Goal: Task Accomplishment & Management: Complete application form

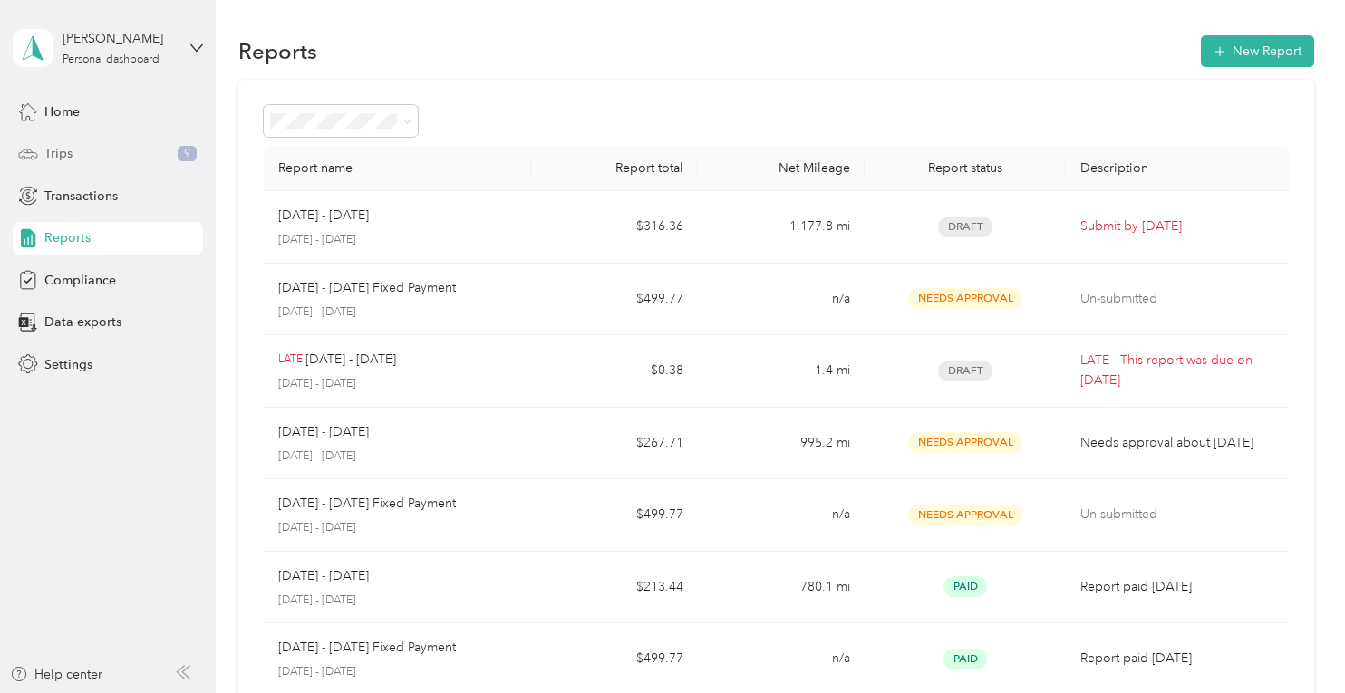
click at [34, 160] on icon at bounding box center [28, 154] width 20 height 20
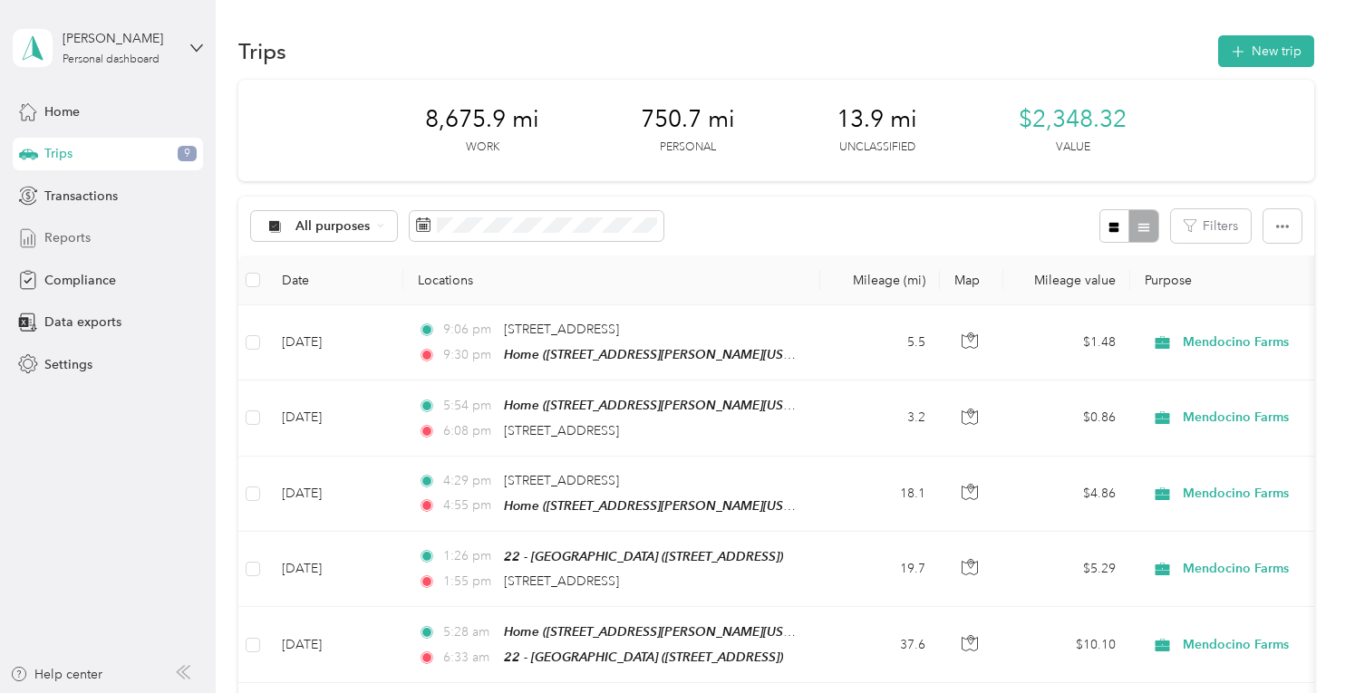
click at [42, 240] on div "Reports" at bounding box center [108, 238] width 190 height 33
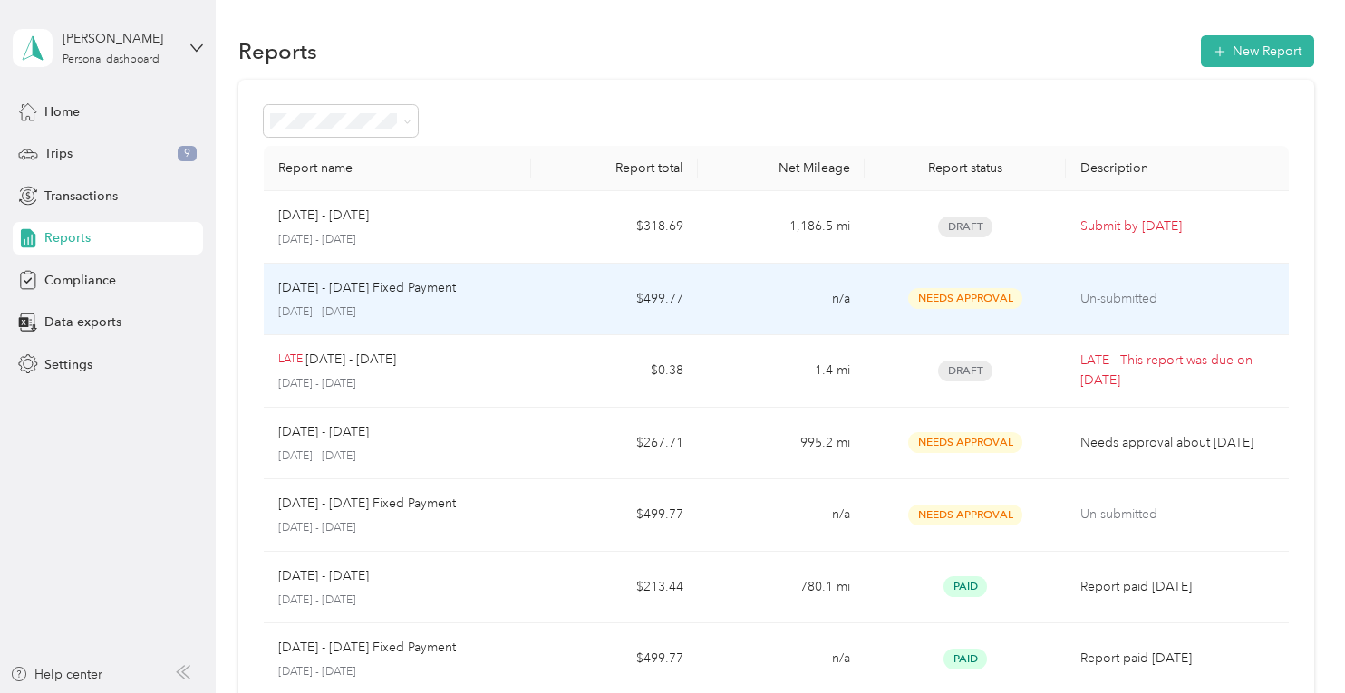
click at [695, 296] on tr "[DATE] - [DATE] Fixed Payment [DATE] - [DATE] $499.77 n/a Needs Approval Un-sub…" at bounding box center [776, 300] width 1025 height 73
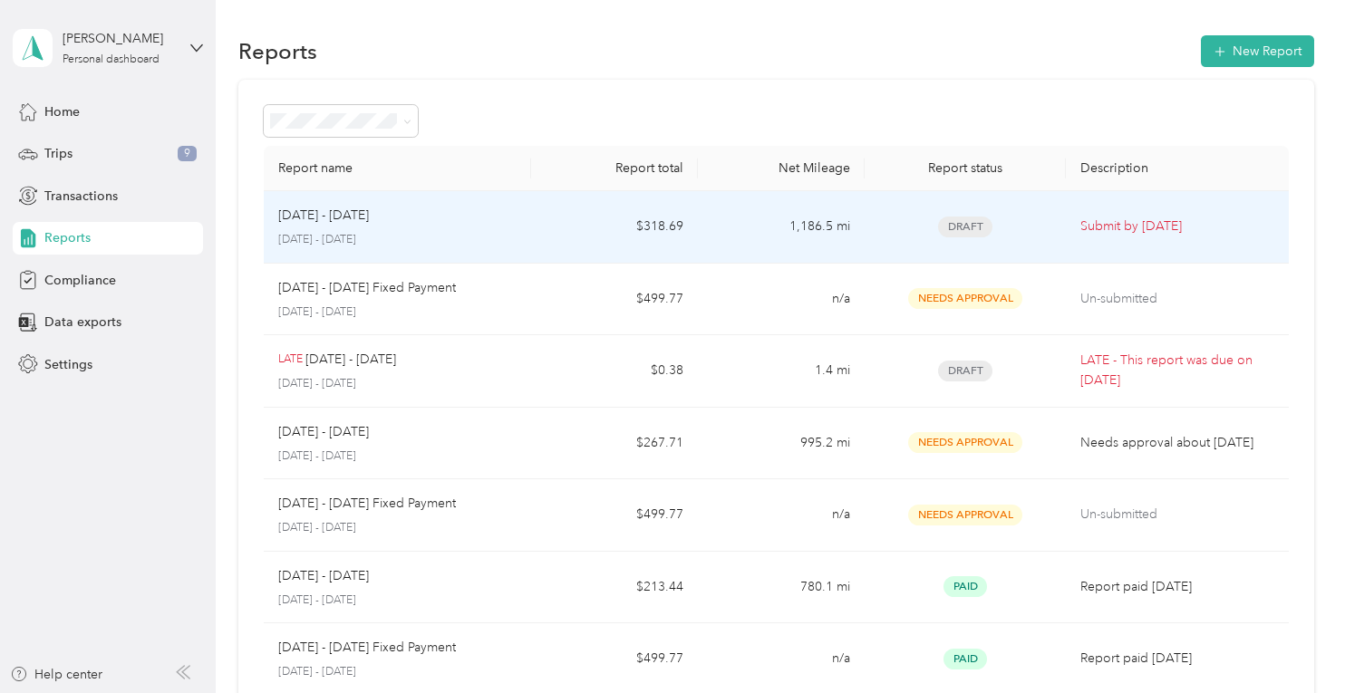
click at [915, 235] on div "Draft" at bounding box center [964, 227] width 171 height 21
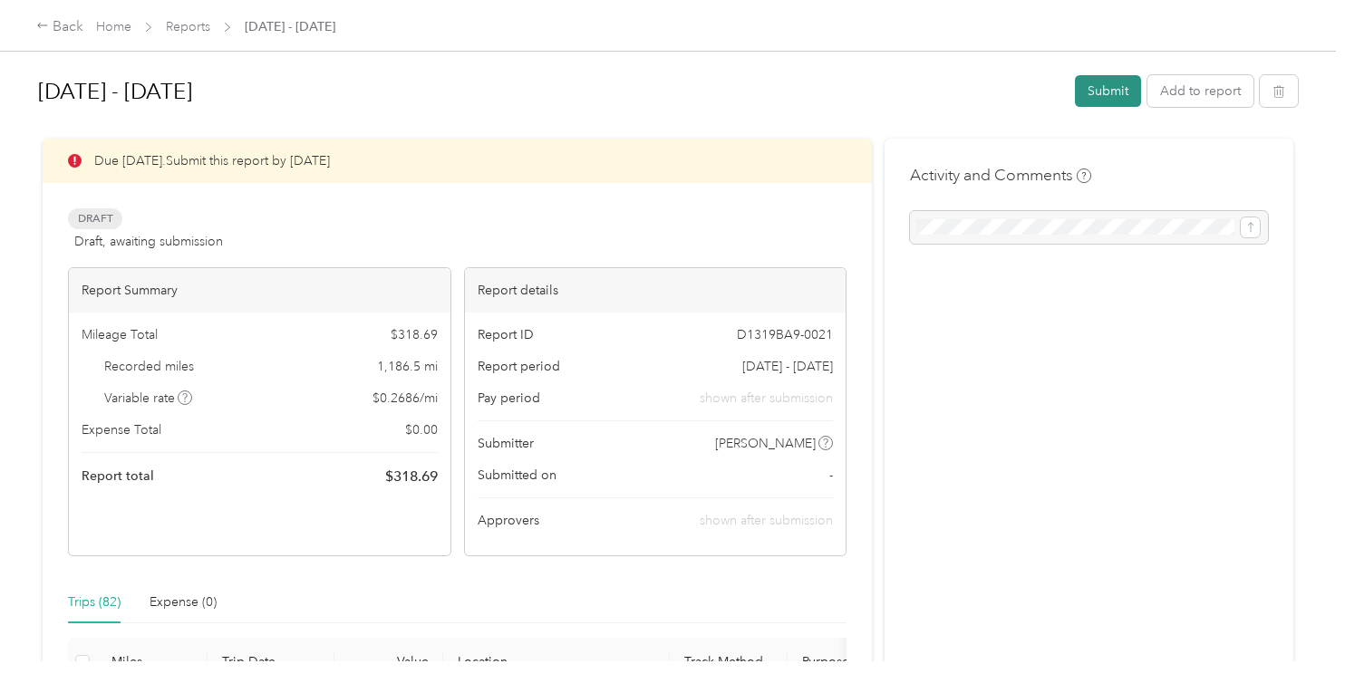
click at [1120, 92] on button "Submit" at bounding box center [1108, 91] width 66 height 32
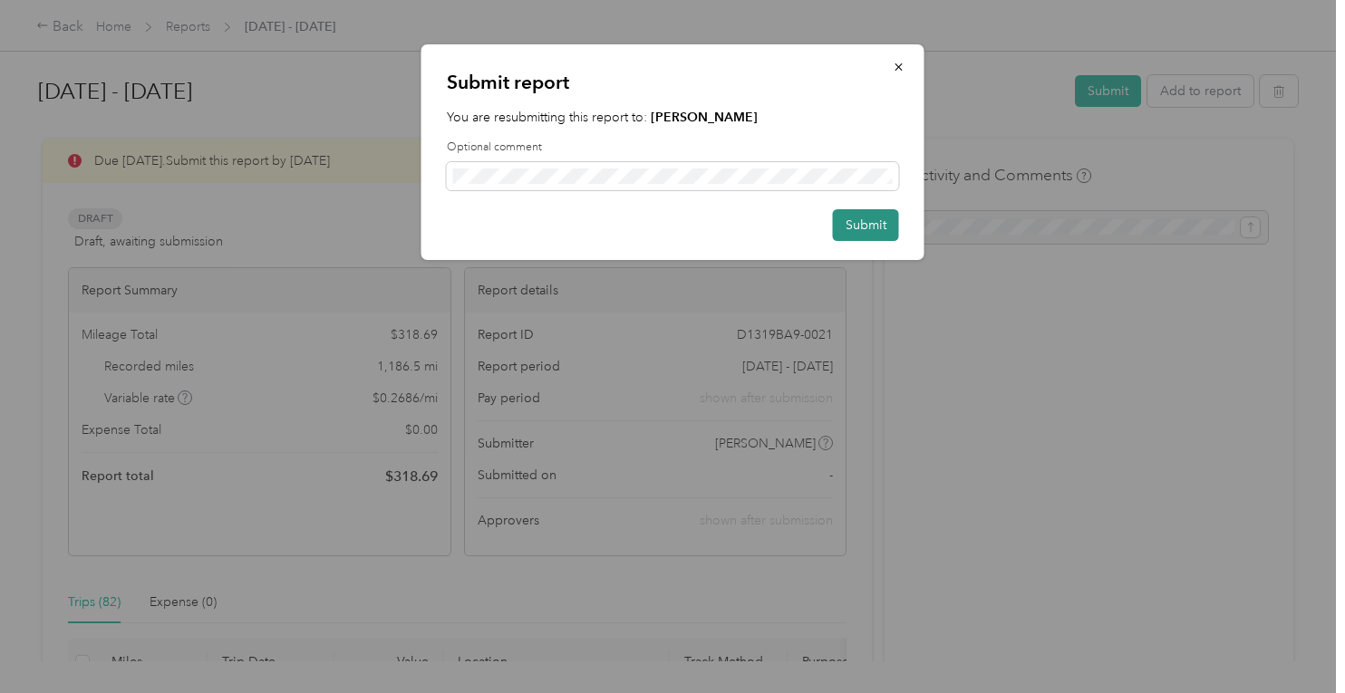
click at [859, 224] on button "Submit" at bounding box center [866, 225] width 66 height 32
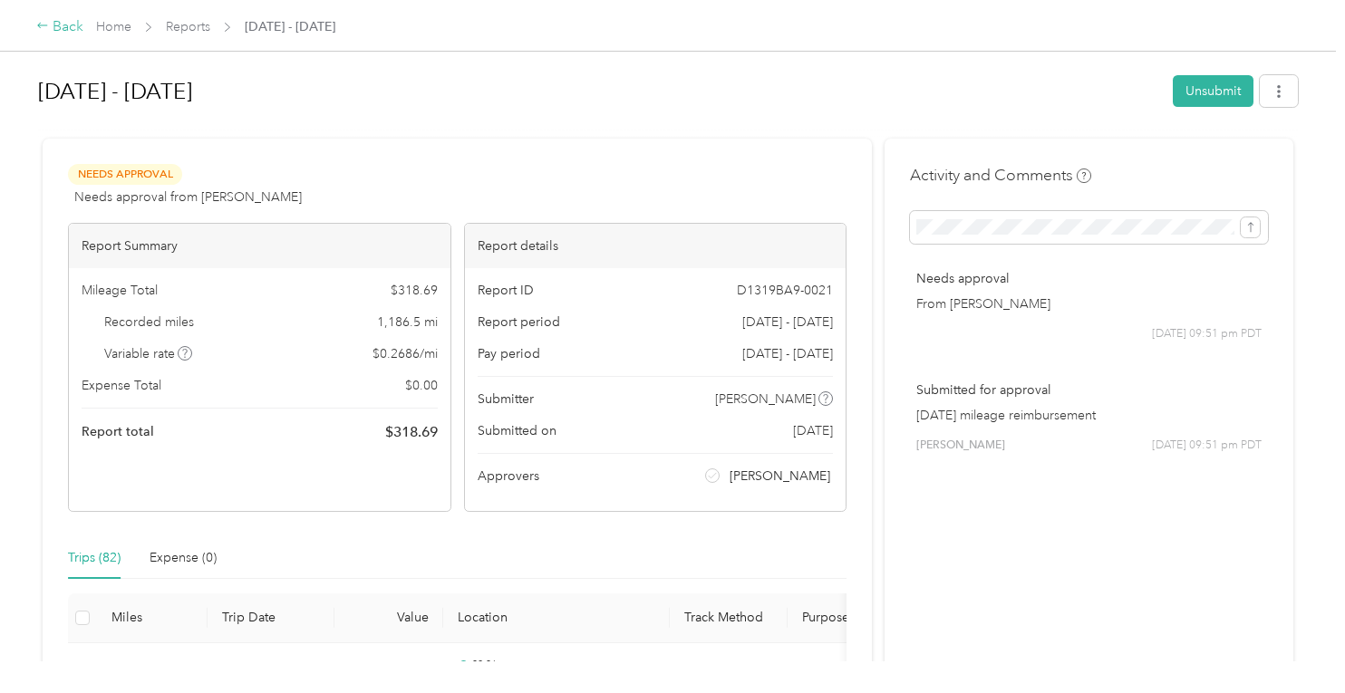
click at [74, 24] on div "Back" at bounding box center [59, 27] width 47 height 22
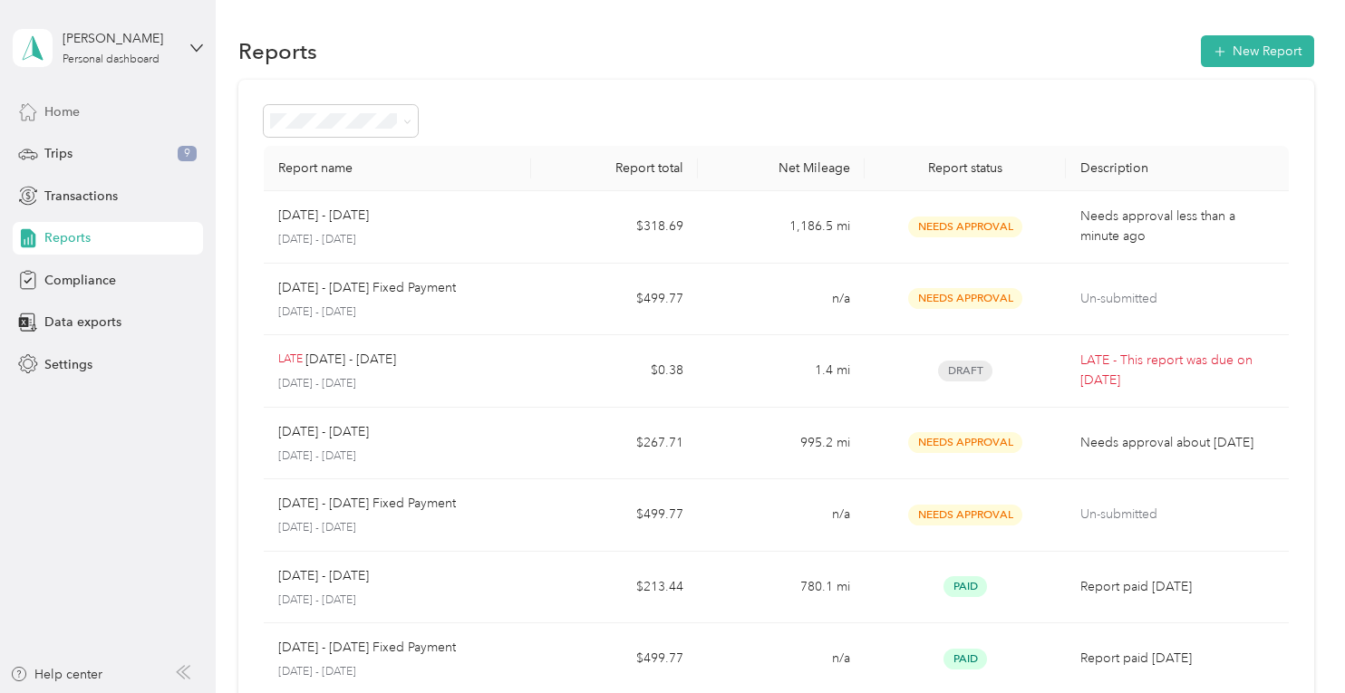
click at [58, 102] on span "Home" at bounding box center [61, 111] width 35 height 19
